Goal: Find specific page/section: Find specific page/section

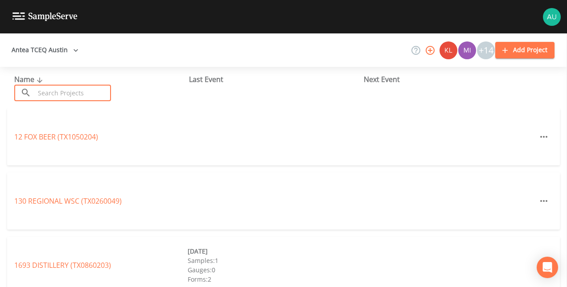
click at [72, 87] on input "text" at bounding box center [73, 93] width 76 height 16
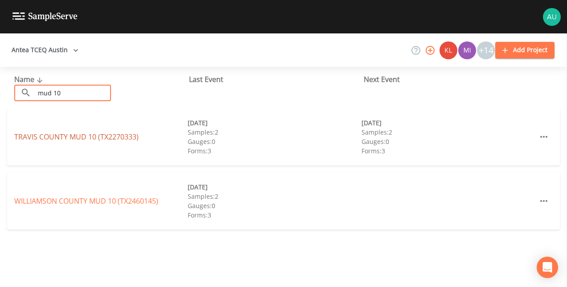
type input "mud 10"
click at [111, 132] on link "[GEOGRAPHIC_DATA] 10 (TX2270333)" at bounding box center [76, 137] width 124 height 10
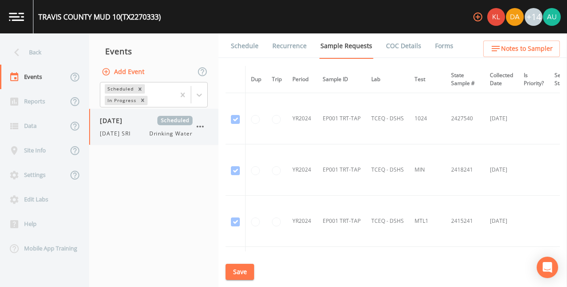
click at [162, 139] on div "[DATE] Scheduled [DATE] SRI Drinking Water" at bounding box center [153, 127] width 129 height 36
click at [297, 48] on link "Recurrence" at bounding box center [289, 45] width 37 height 25
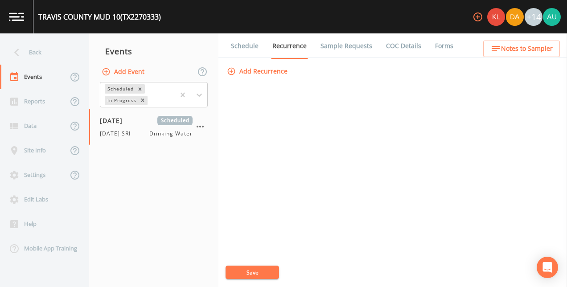
click at [385, 45] on link "COC Details" at bounding box center [404, 45] width 38 height 25
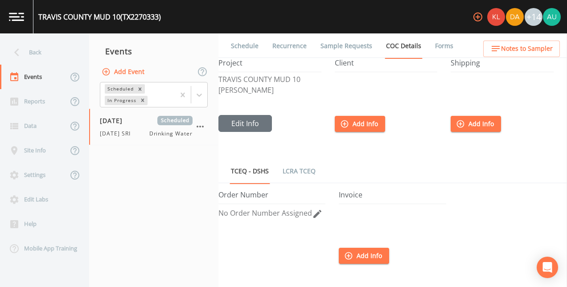
click at [438, 49] on link "Forms" at bounding box center [444, 45] width 21 height 25
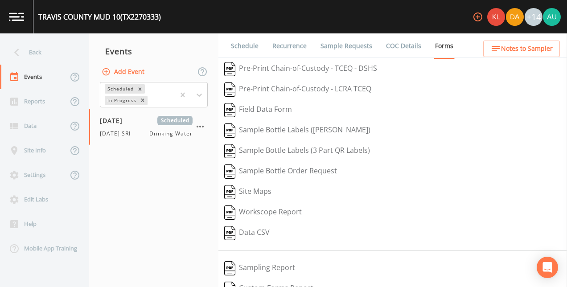
click at [242, 49] on link "Schedule" at bounding box center [245, 45] width 30 height 25
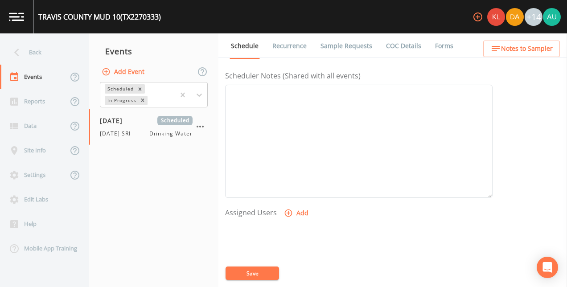
click at [167, 131] on span "Drinking Water" at bounding box center [170, 134] width 43 height 8
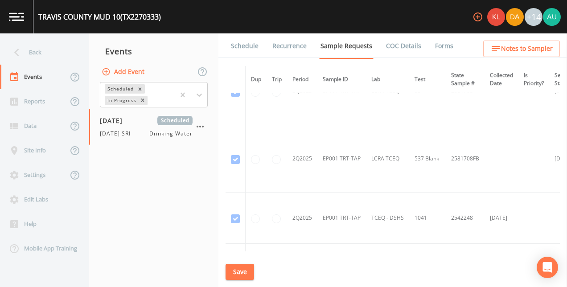
scroll to position [1810, 0]
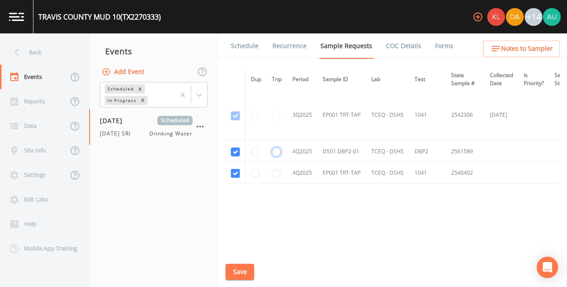
click at [275, 149] on input "radio" at bounding box center [276, 152] width 9 height 9
radio input "false"
click at [460, 144] on td "2561589" at bounding box center [465, 151] width 39 height 21
click at [419, 171] on td "1041" at bounding box center [427, 172] width 37 height 21
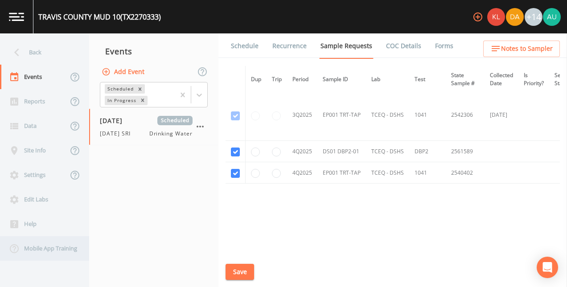
click at [44, 247] on div "Mobile App Training" at bounding box center [40, 248] width 80 height 25
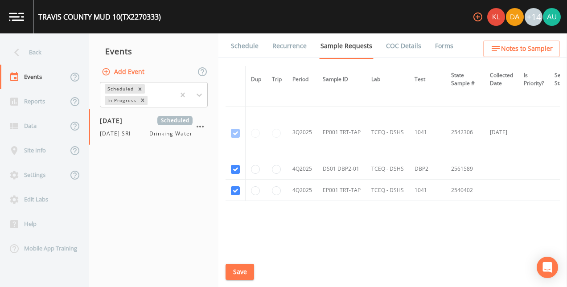
scroll to position [1786, 0]
